Goal: Transaction & Acquisition: Purchase product/service

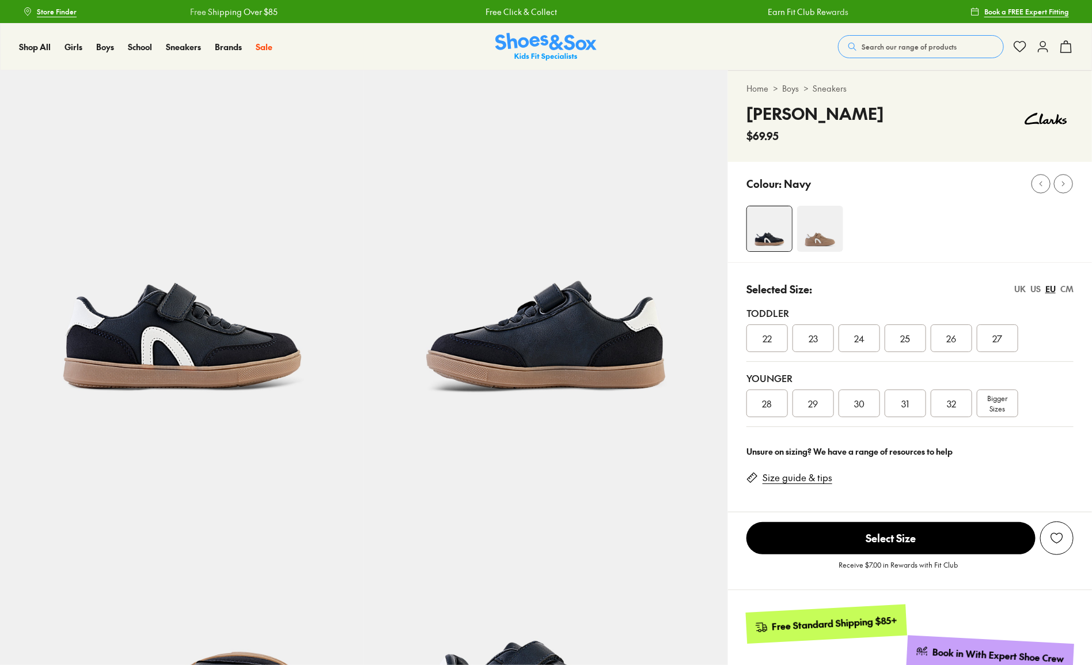
click at [162, 353] on img at bounding box center [182, 252] width 364 height 364
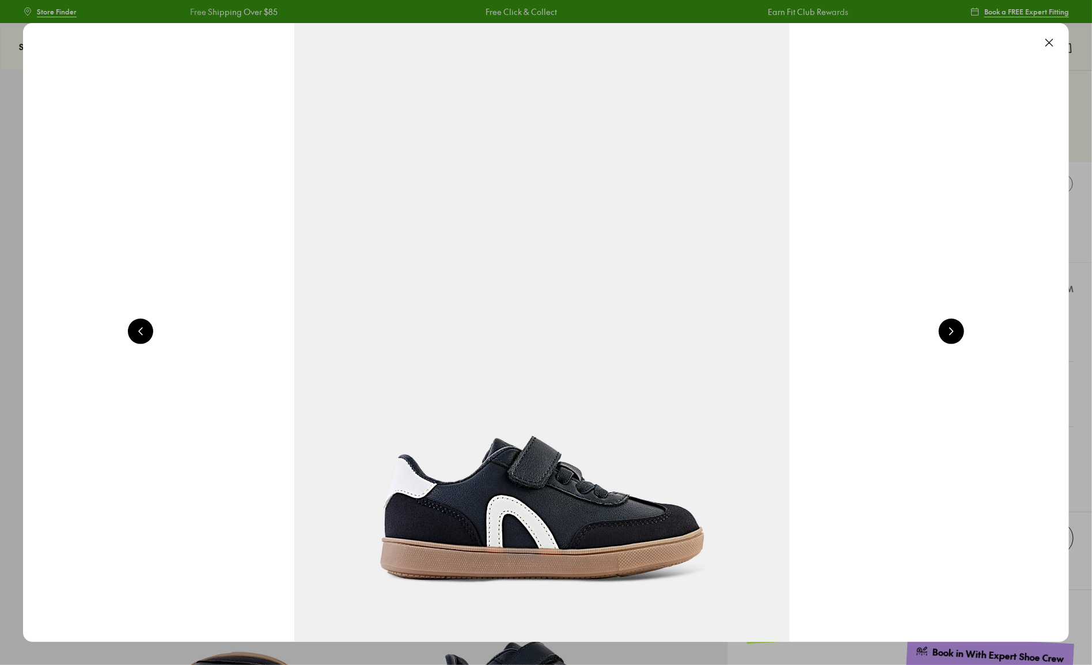
select select "*"
click at [470, 509] on img at bounding box center [542, 332] width 1046 height 619
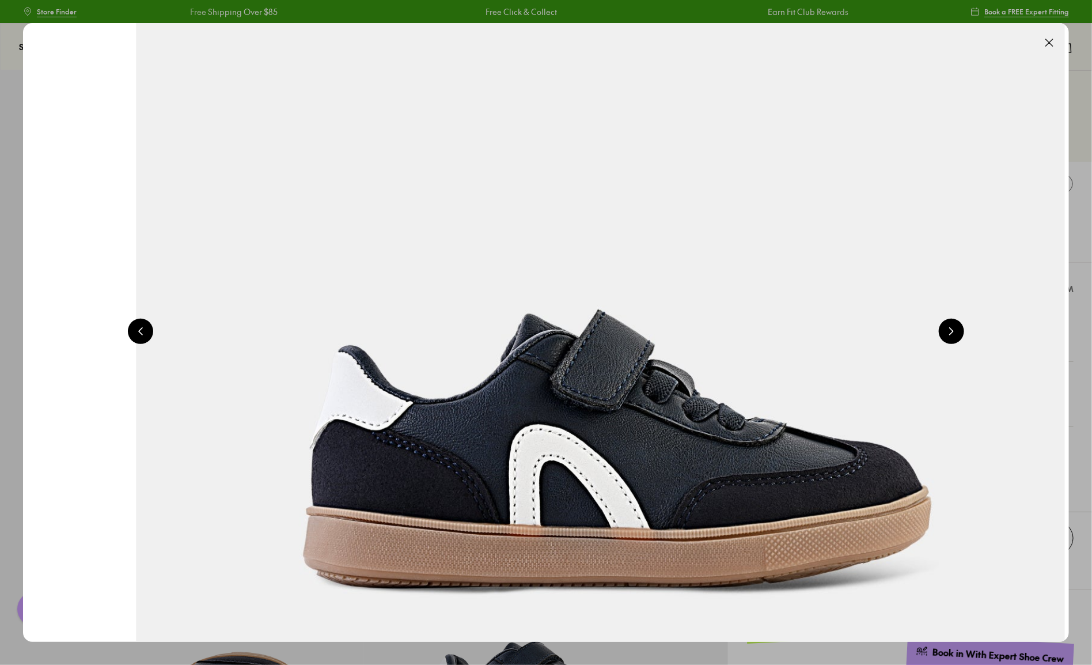
click at [555, 382] on img at bounding box center [617, 108] width 2030 height 1201
